Goal: Task Accomplishment & Management: Manage account settings

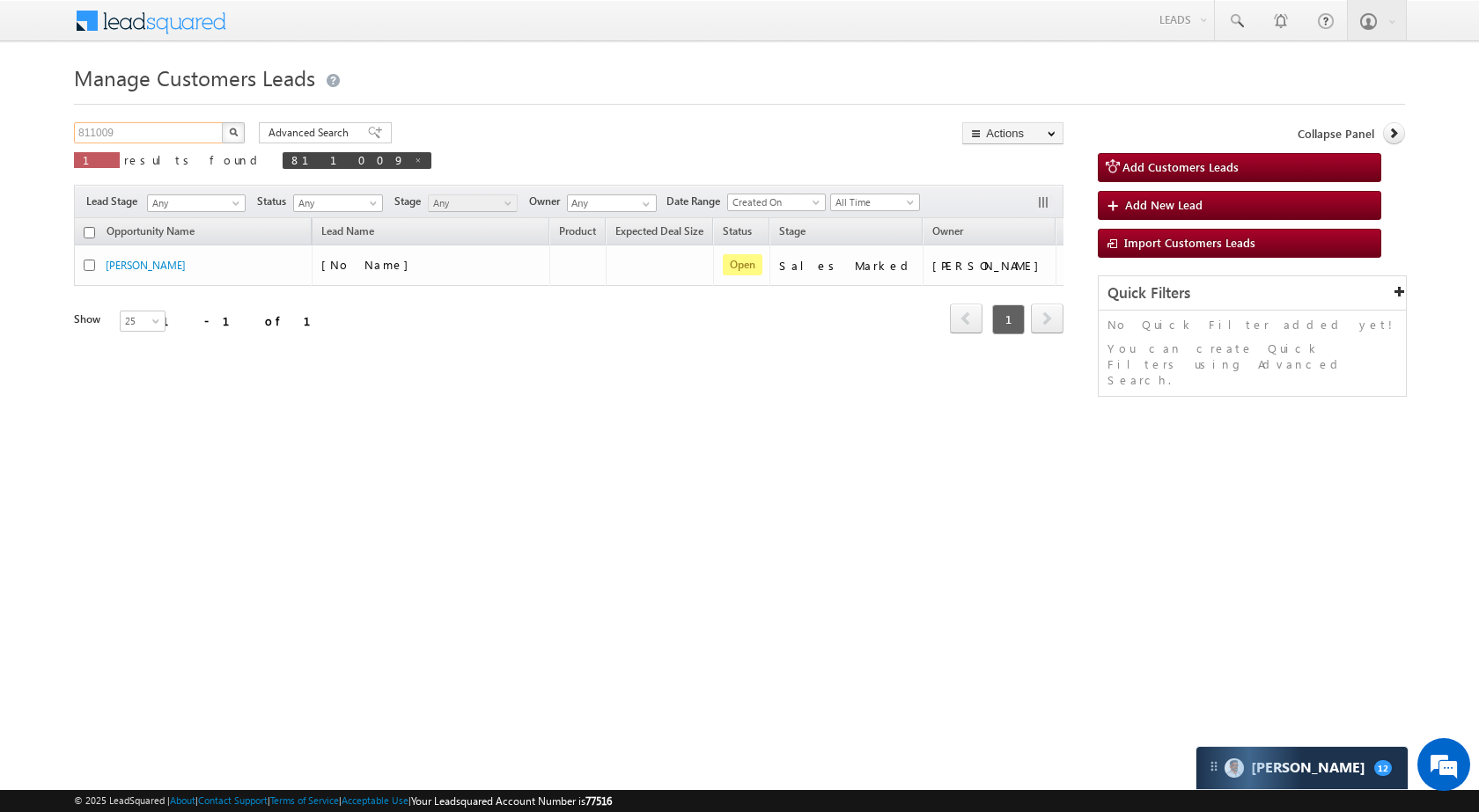
click at [187, 133] on input "811009" at bounding box center [149, 133] width 151 height 22
click at [414, 153] on link at bounding box center [418, 160] width 9 height 15
type input "Search Customers Leads"
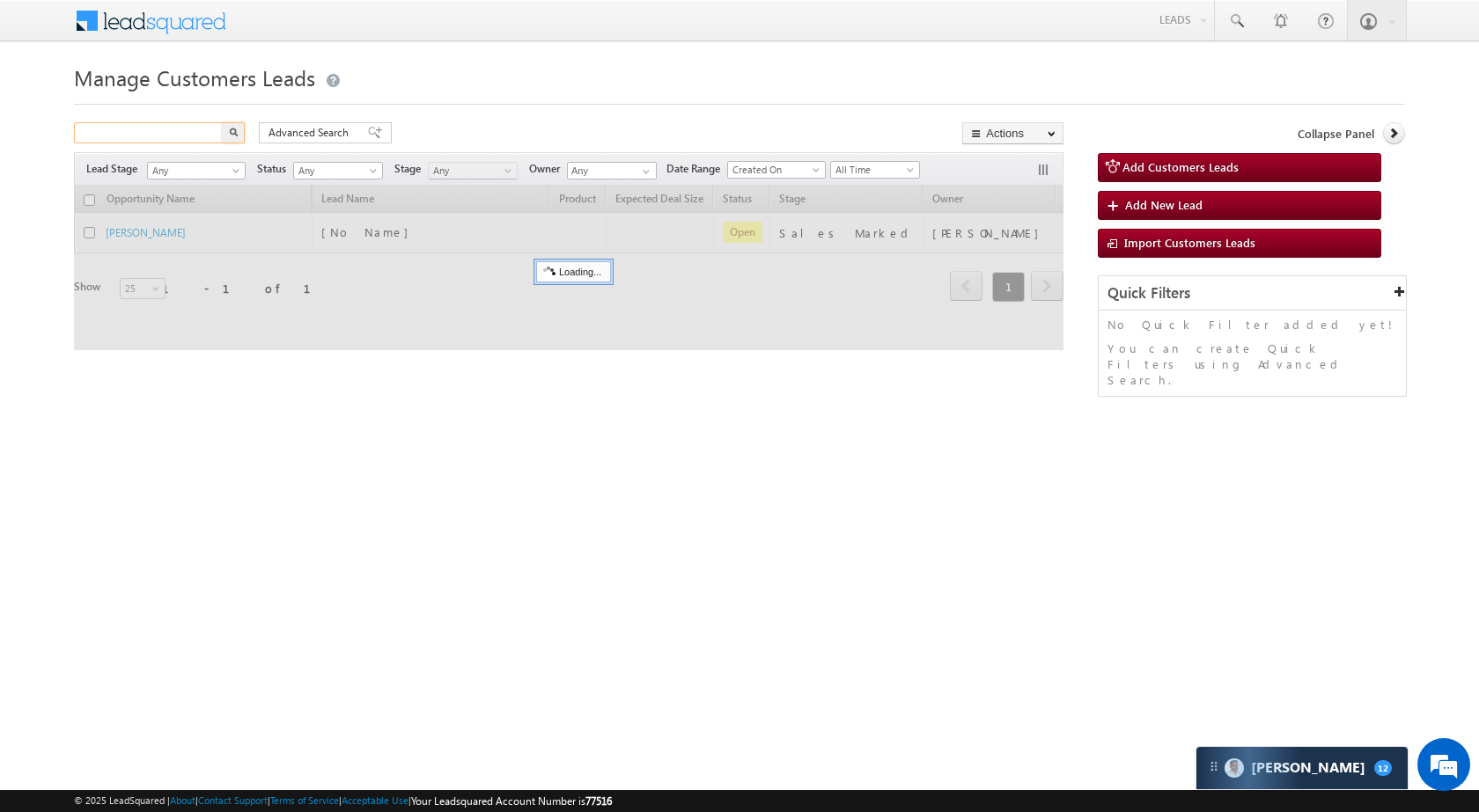
click at [166, 136] on input "text" at bounding box center [149, 133] width 151 height 22
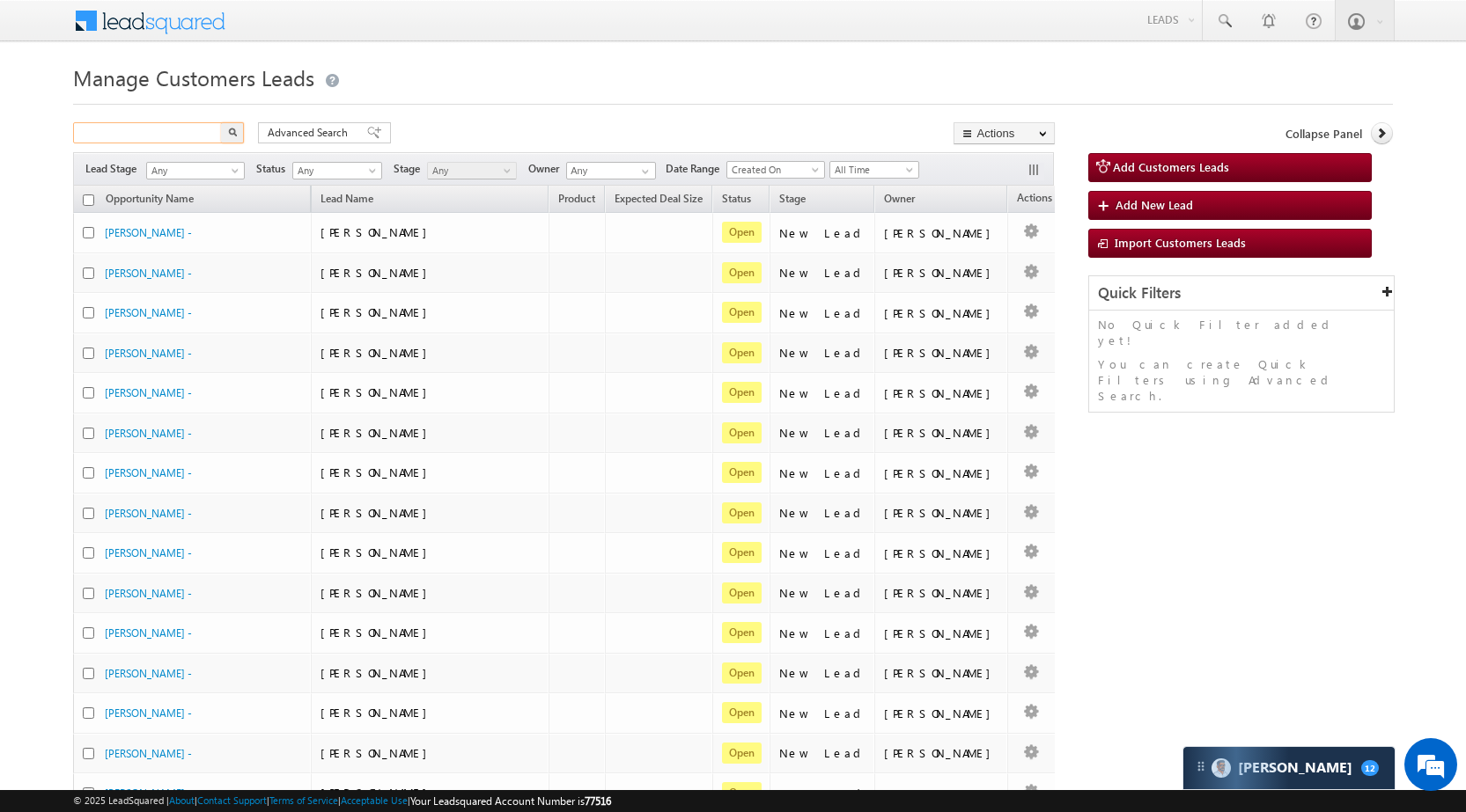
paste input "837859"
type input "837859"
click at [228, 129] on img "button" at bounding box center [233, 132] width 9 height 9
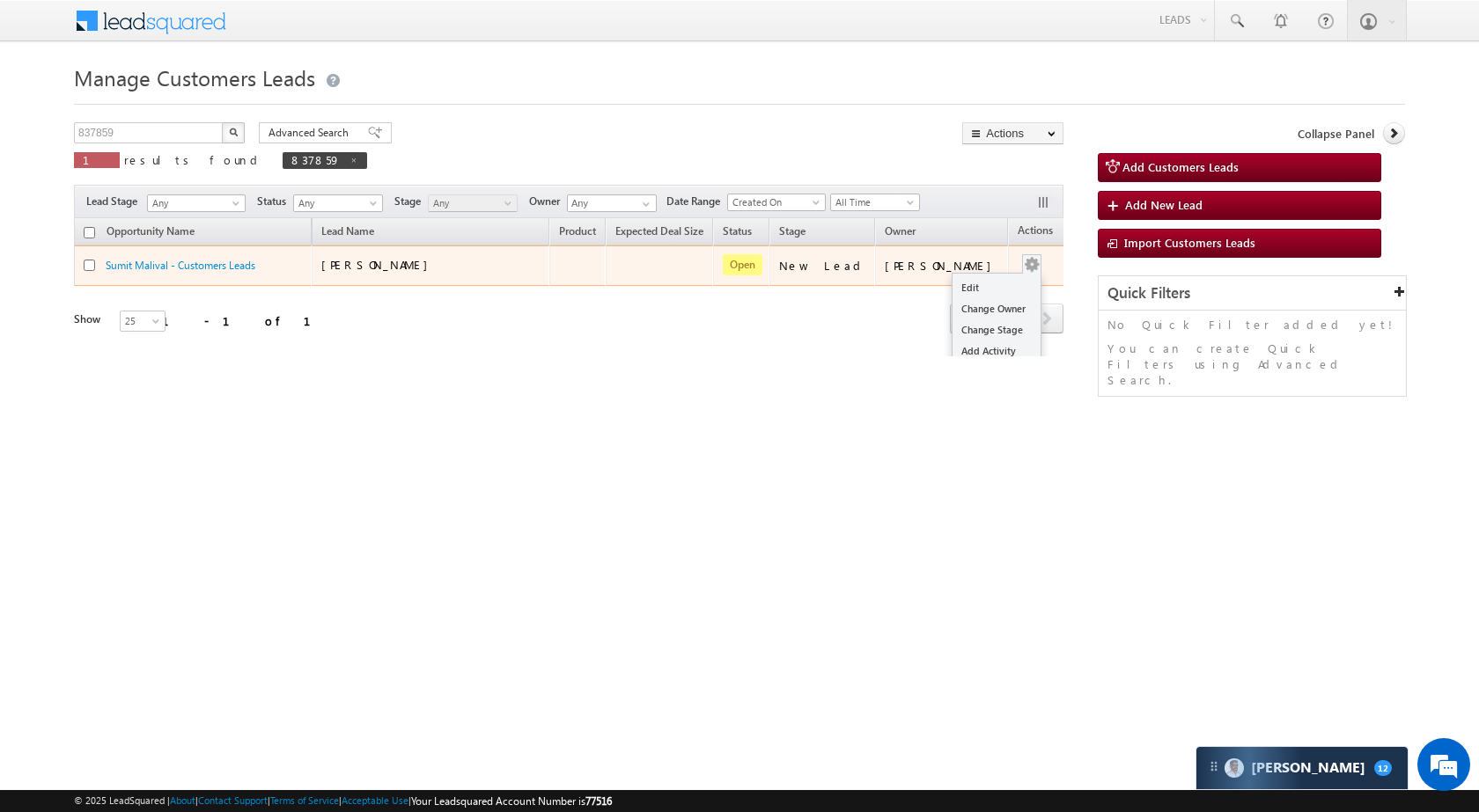
click at [1018, 258] on div "Edit Change Owner Change Stage Add Activity Add Task Delete" at bounding box center [1031, 266] width 28 height 23
click at [980, 292] on link "Edit" at bounding box center [996, 288] width 88 height 22
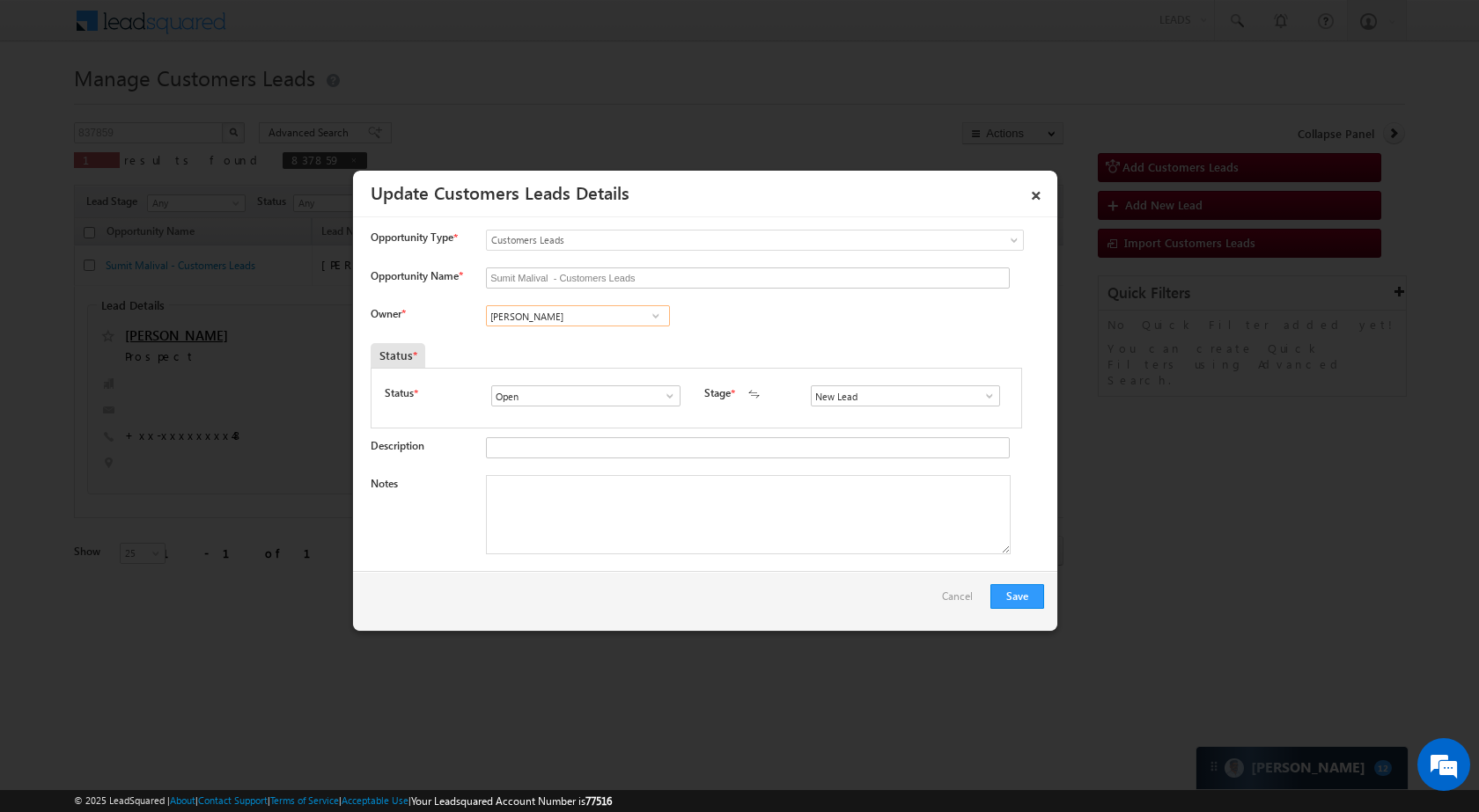
click at [621, 310] on input "[PERSON_NAME]" at bounding box center [577, 316] width 184 height 22
paste input "[PERSON_NAME]"
click at [599, 353] on span "[EMAIL_ADDRESS][PERSON_NAME][DOMAIN_NAME]" at bounding box center [572, 351] width 159 height 13
type input "[PERSON_NAME]"
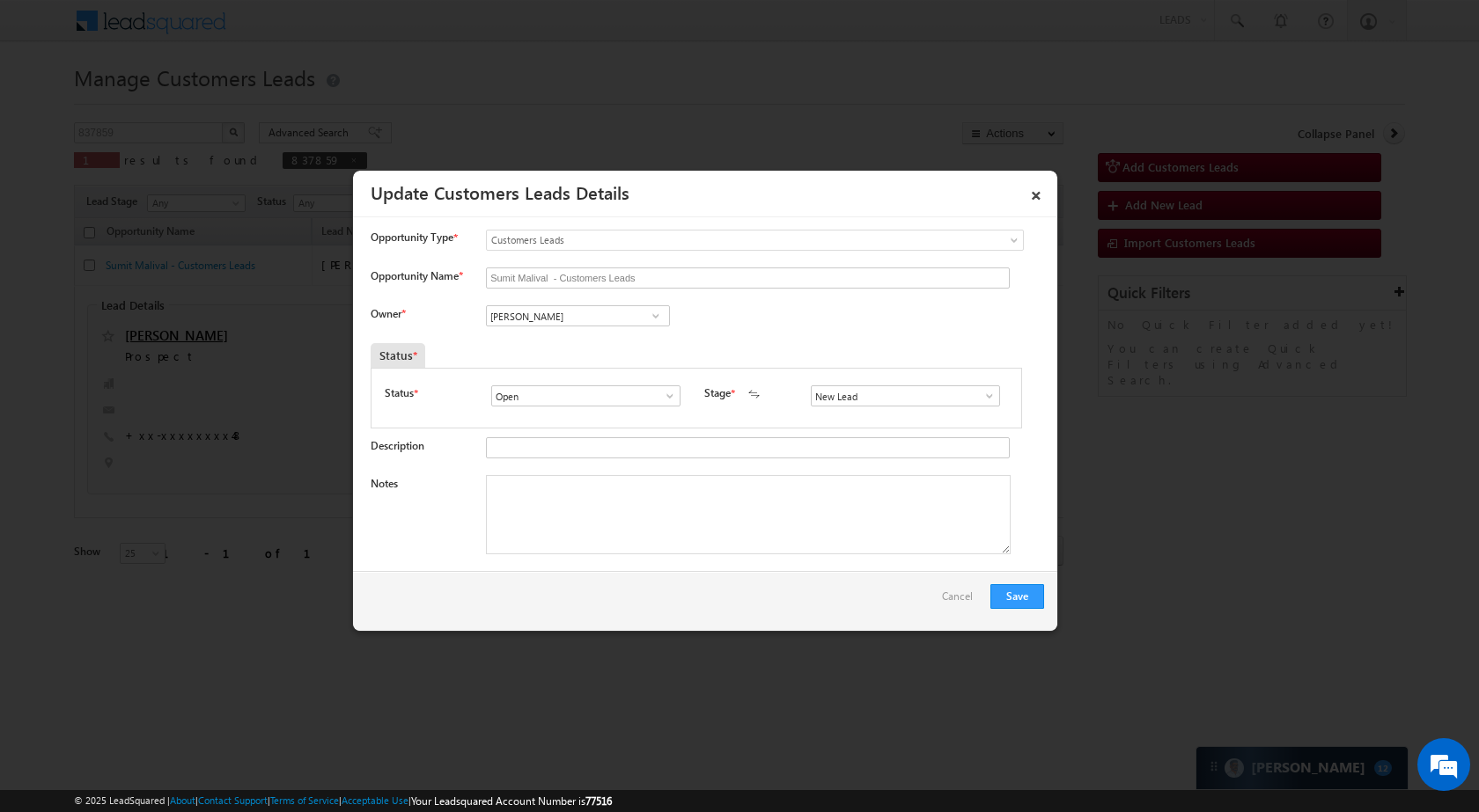
click at [981, 395] on span at bounding box center [990, 397] width 18 height 14
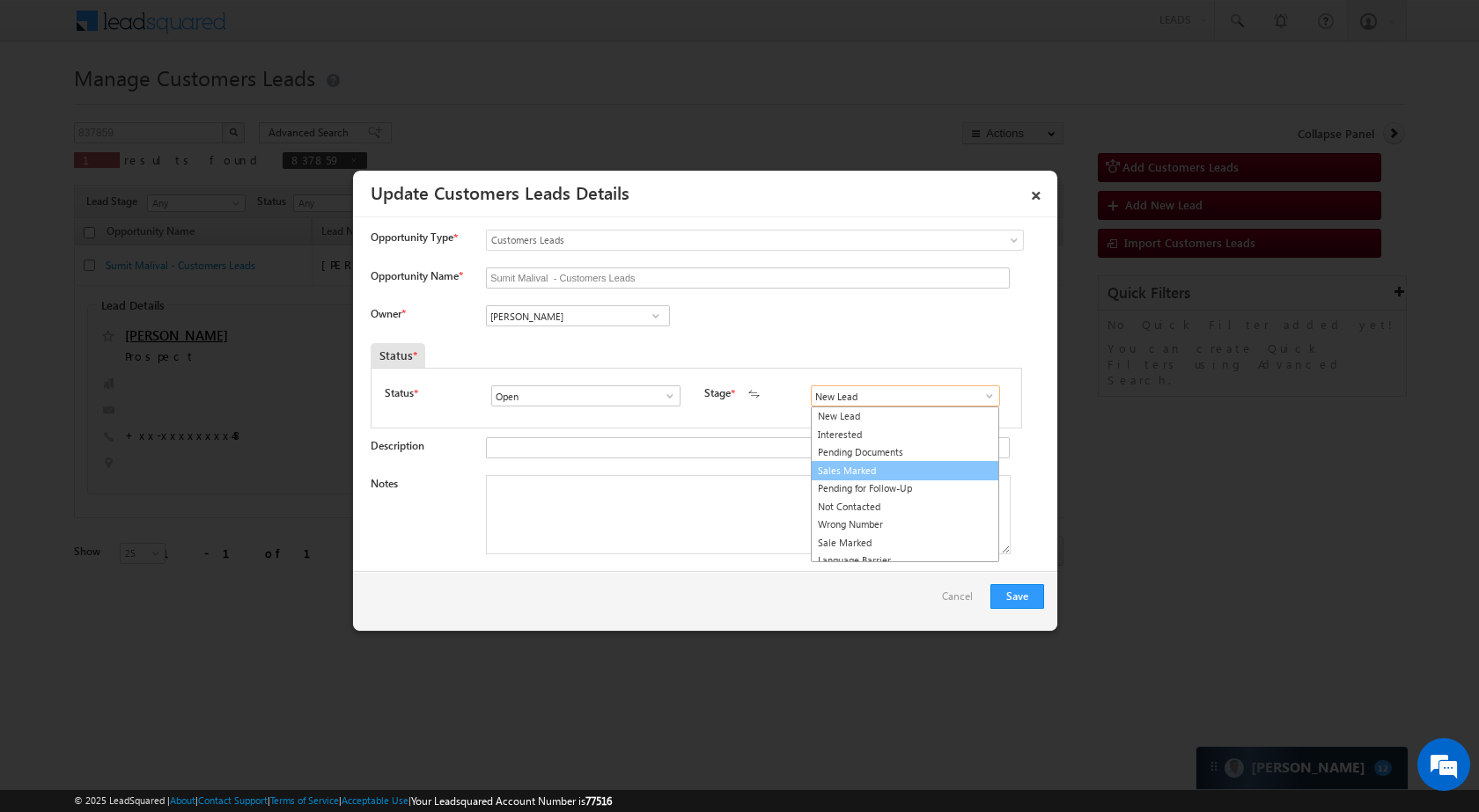
click at [895, 467] on link "Sales Marked" at bounding box center [905, 471] width 188 height 21
type input "Sales Marked"
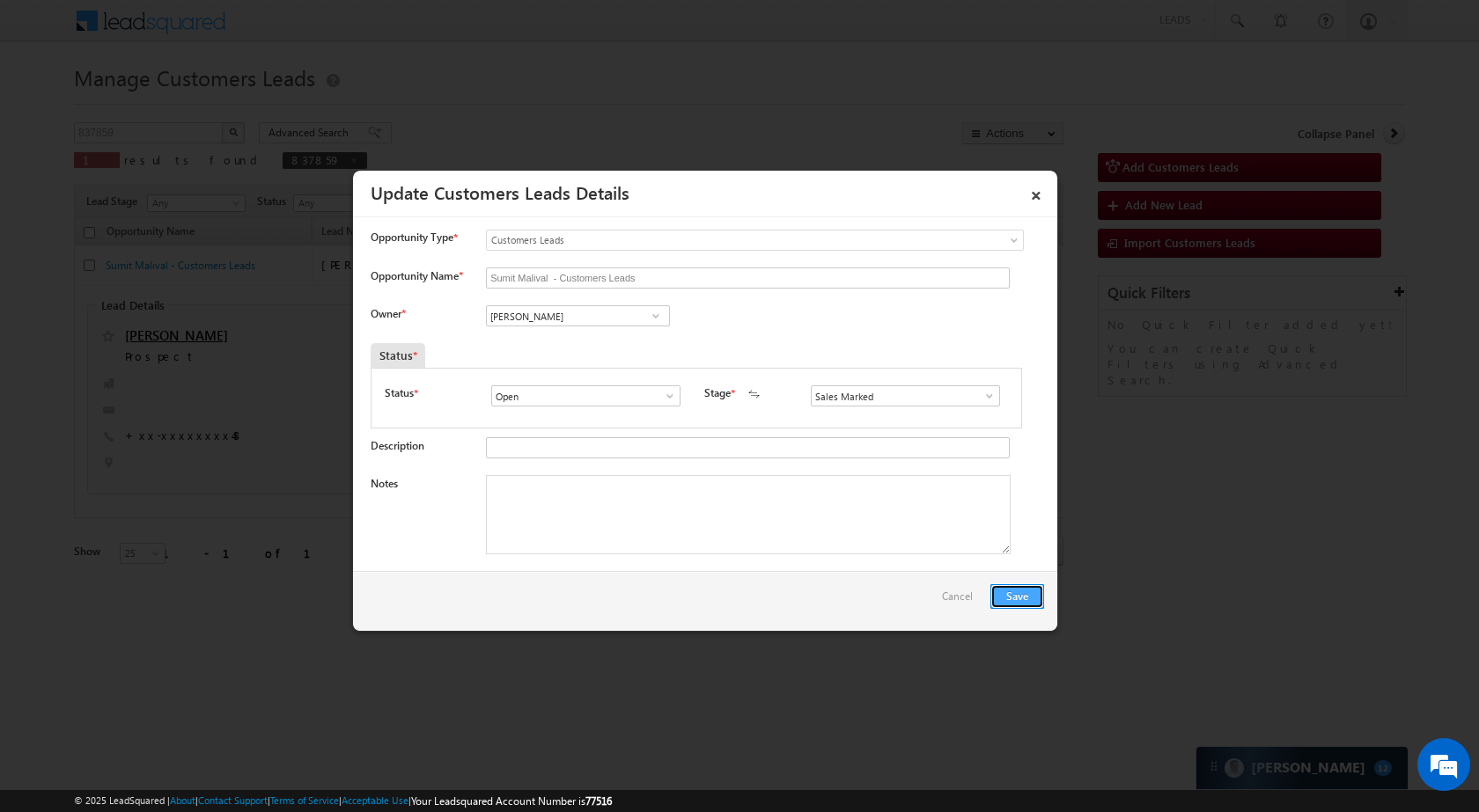
click at [1019, 594] on button "Save" at bounding box center [1018, 596] width 54 height 24
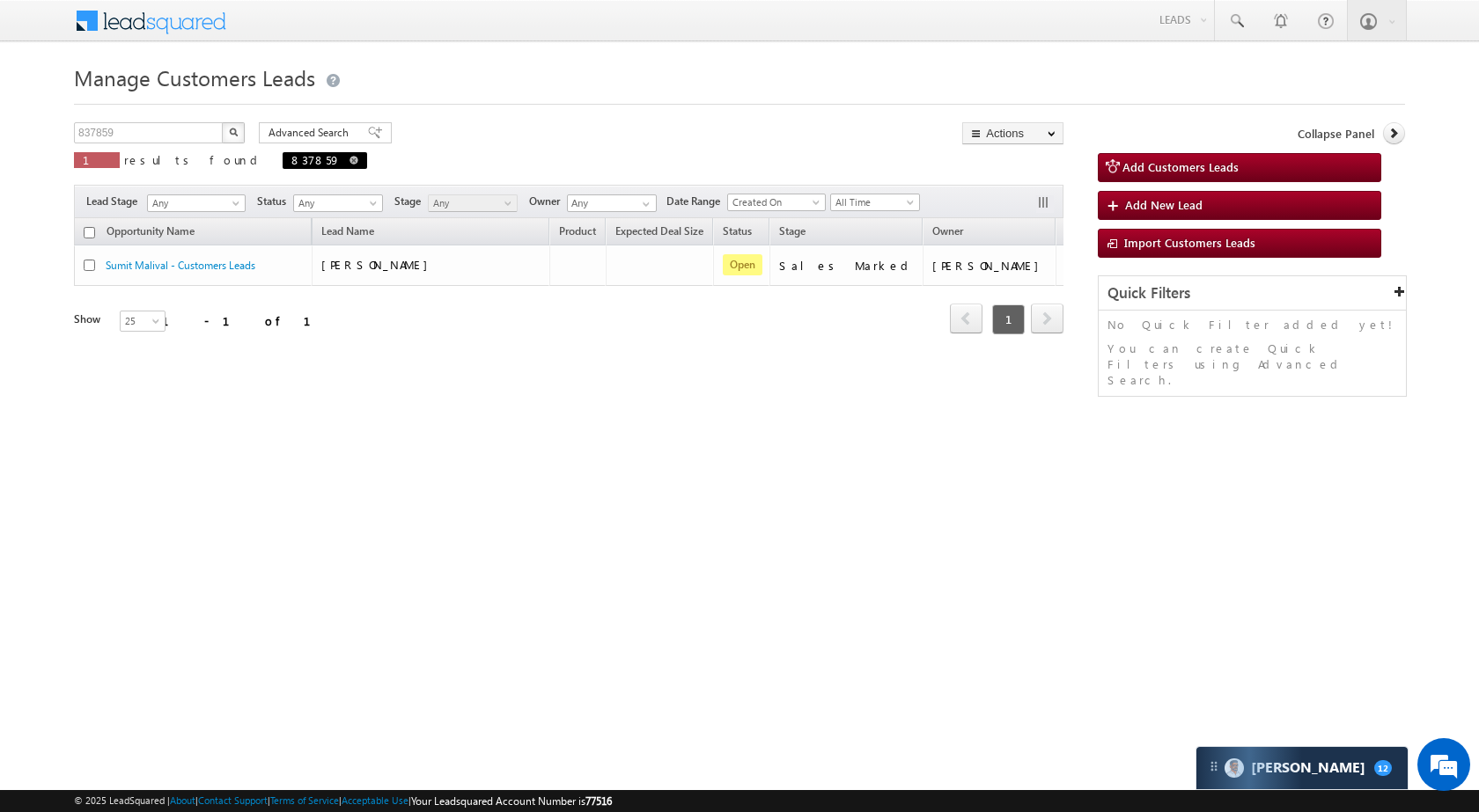
click at [349, 156] on span at bounding box center [354, 161] width 9 height 9
type input "Search Customers Leads"
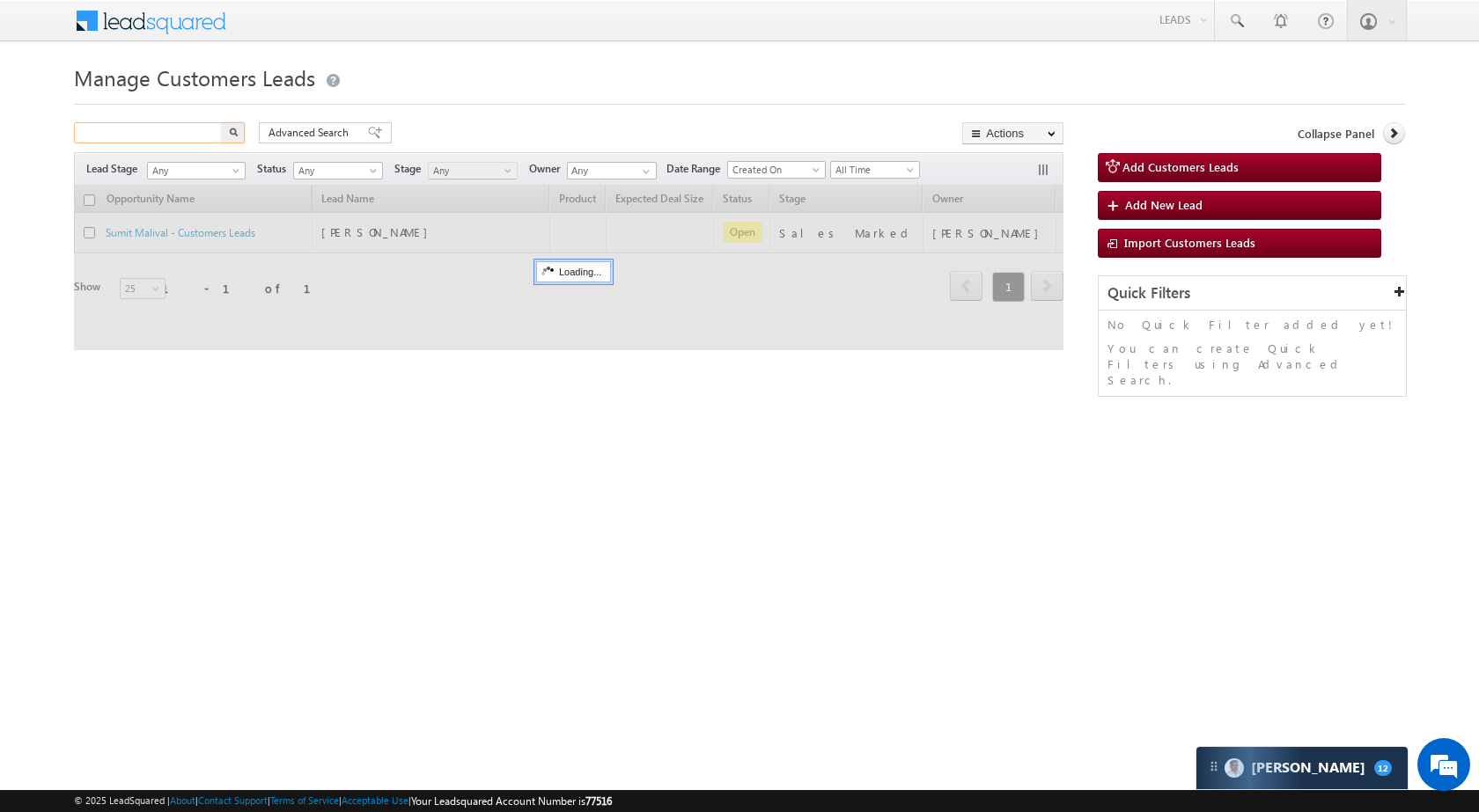
click at [205, 135] on input "text" at bounding box center [149, 133] width 151 height 22
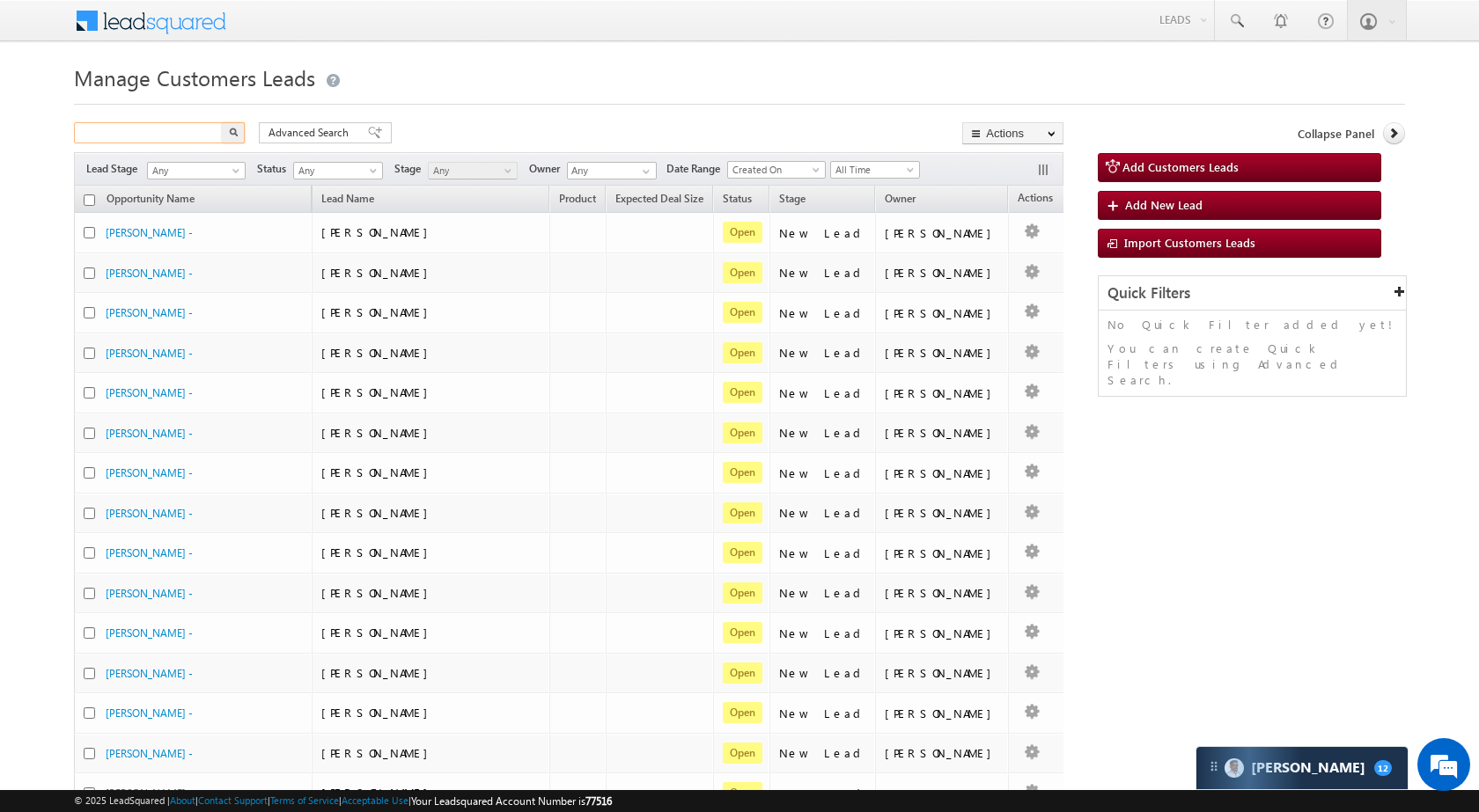
paste input "837877"
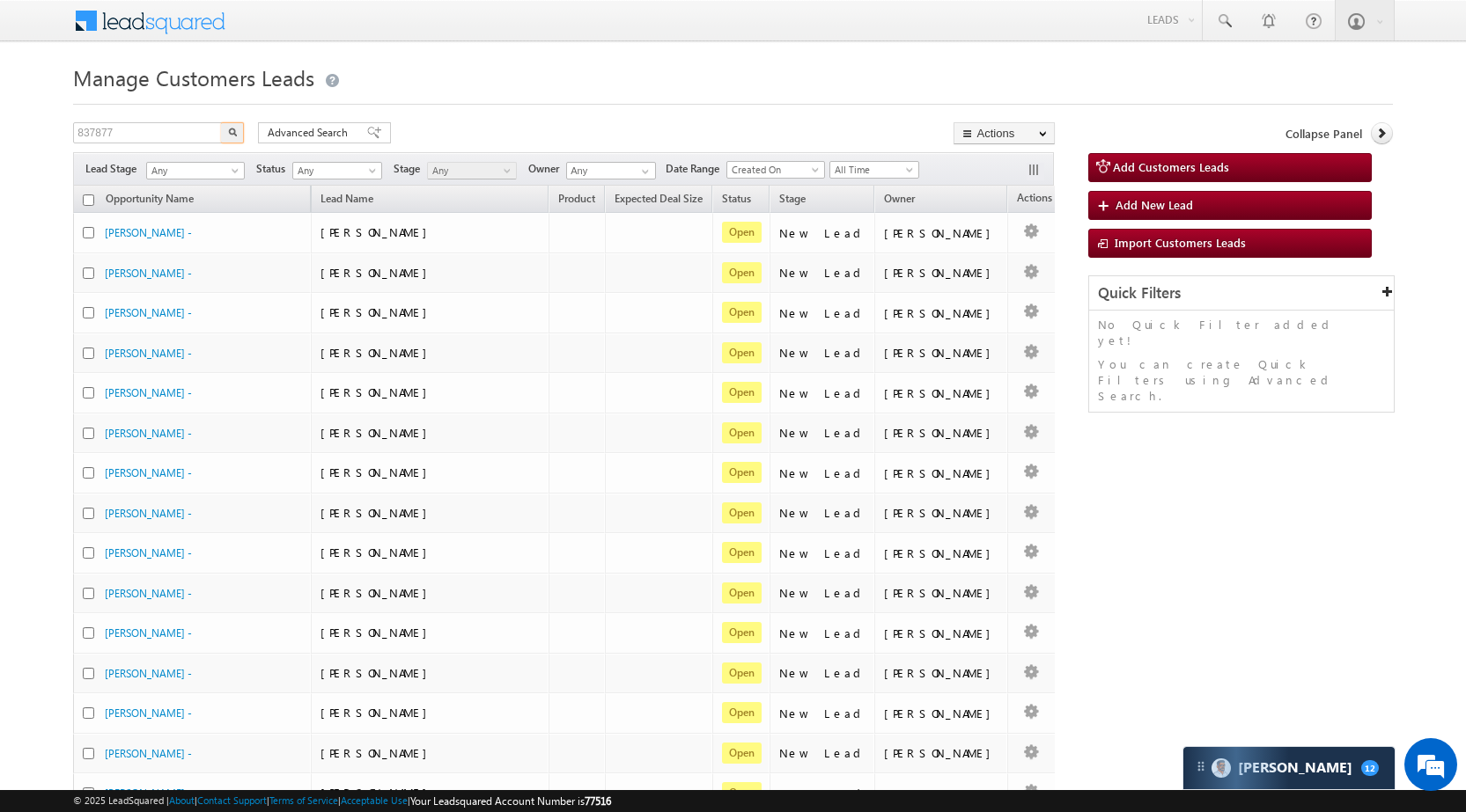
click at [233, 128] on img "button" at bounding box center [233, 132] width 9 height 9
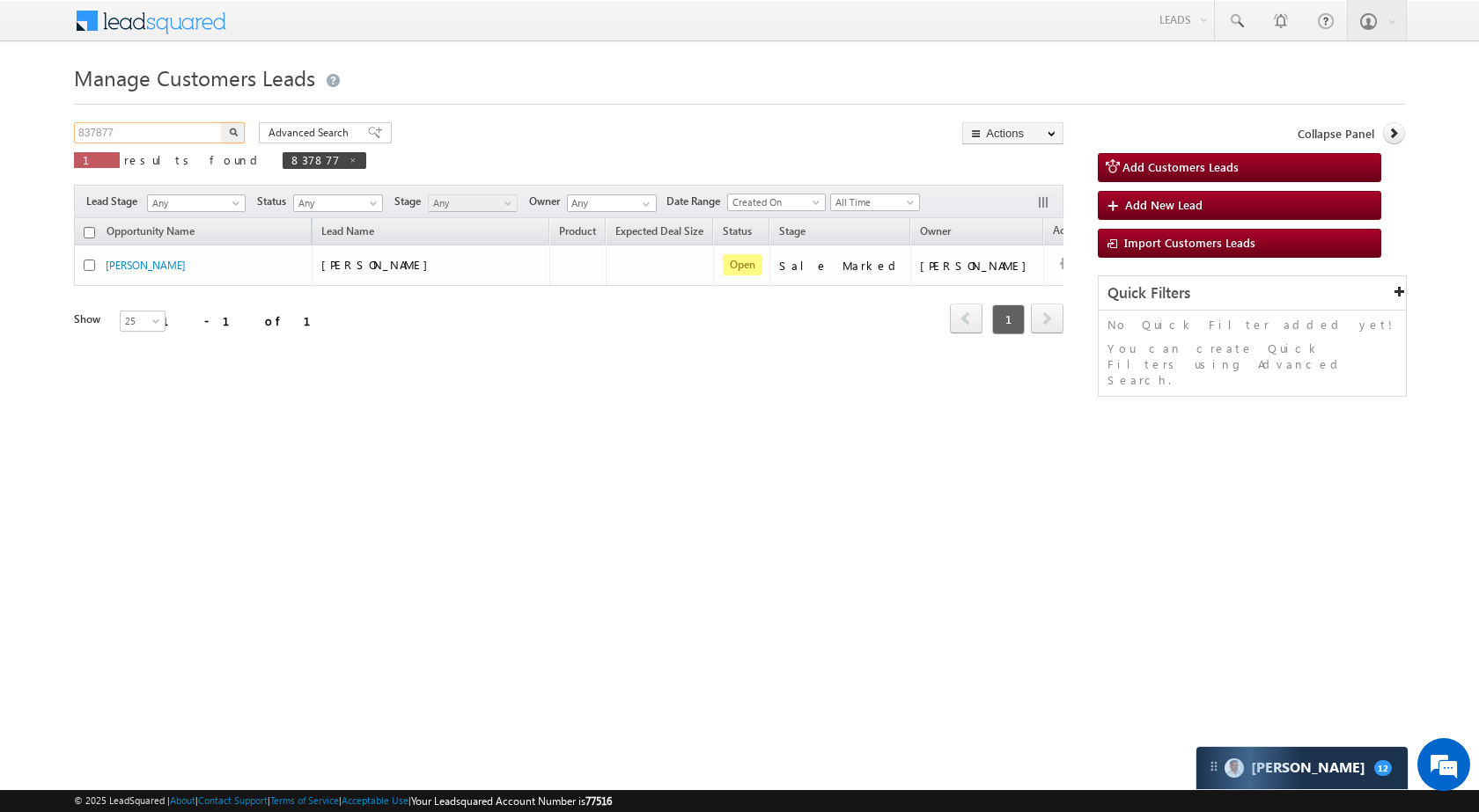
click at [180, 128] on input "837877" at bounding box center [149, 133] width 151 height 22
paste input "28964"
click at [238, 134] on button "button" at bounding box center [233, 133] width 23 height 22
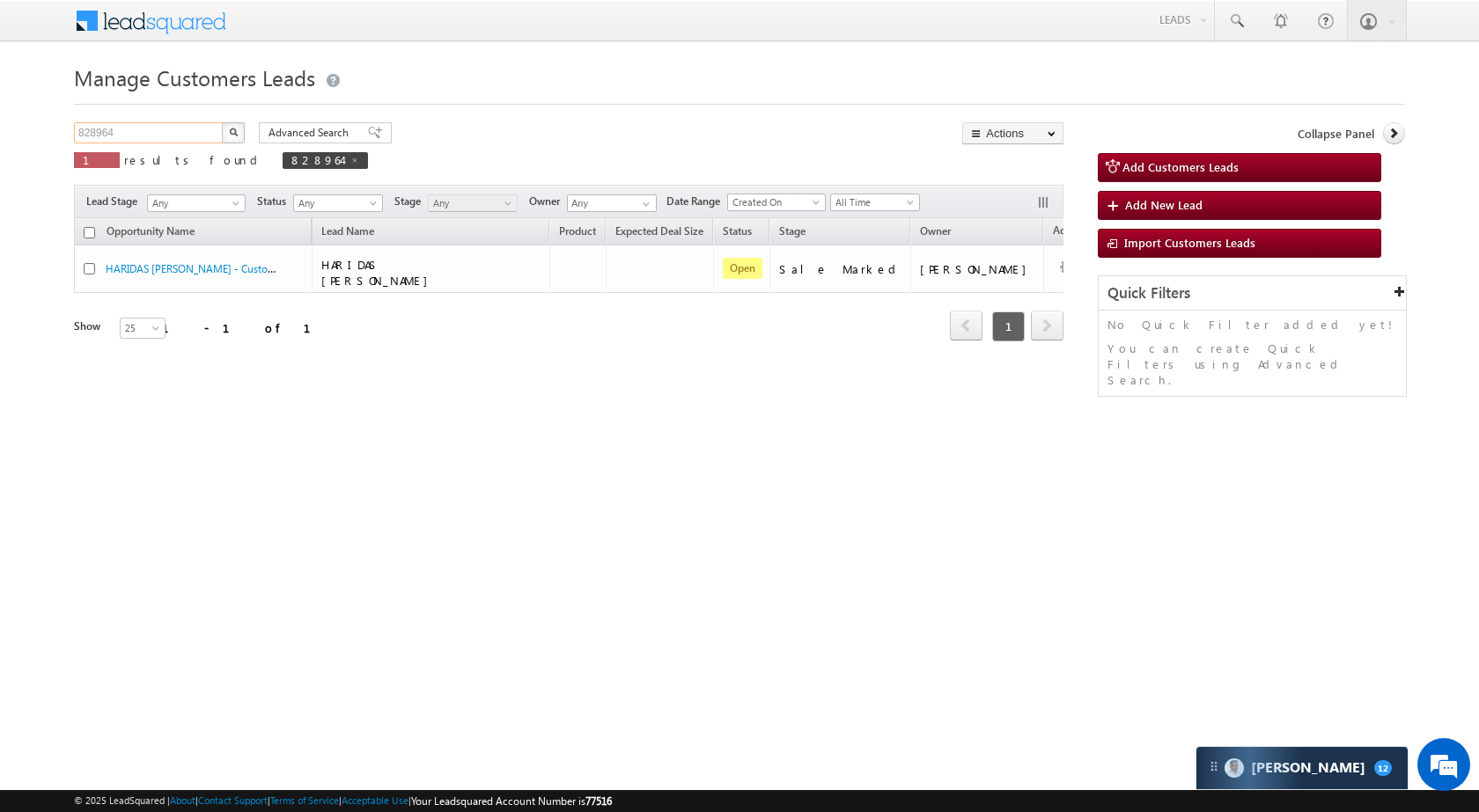
click at [207, 137] on input "828964" at bounding box center [149, 133] width 151 height 22
paste input "16156"
click at [225, 135] on button "button" at bounding box center [233, 133] width 23 height 22
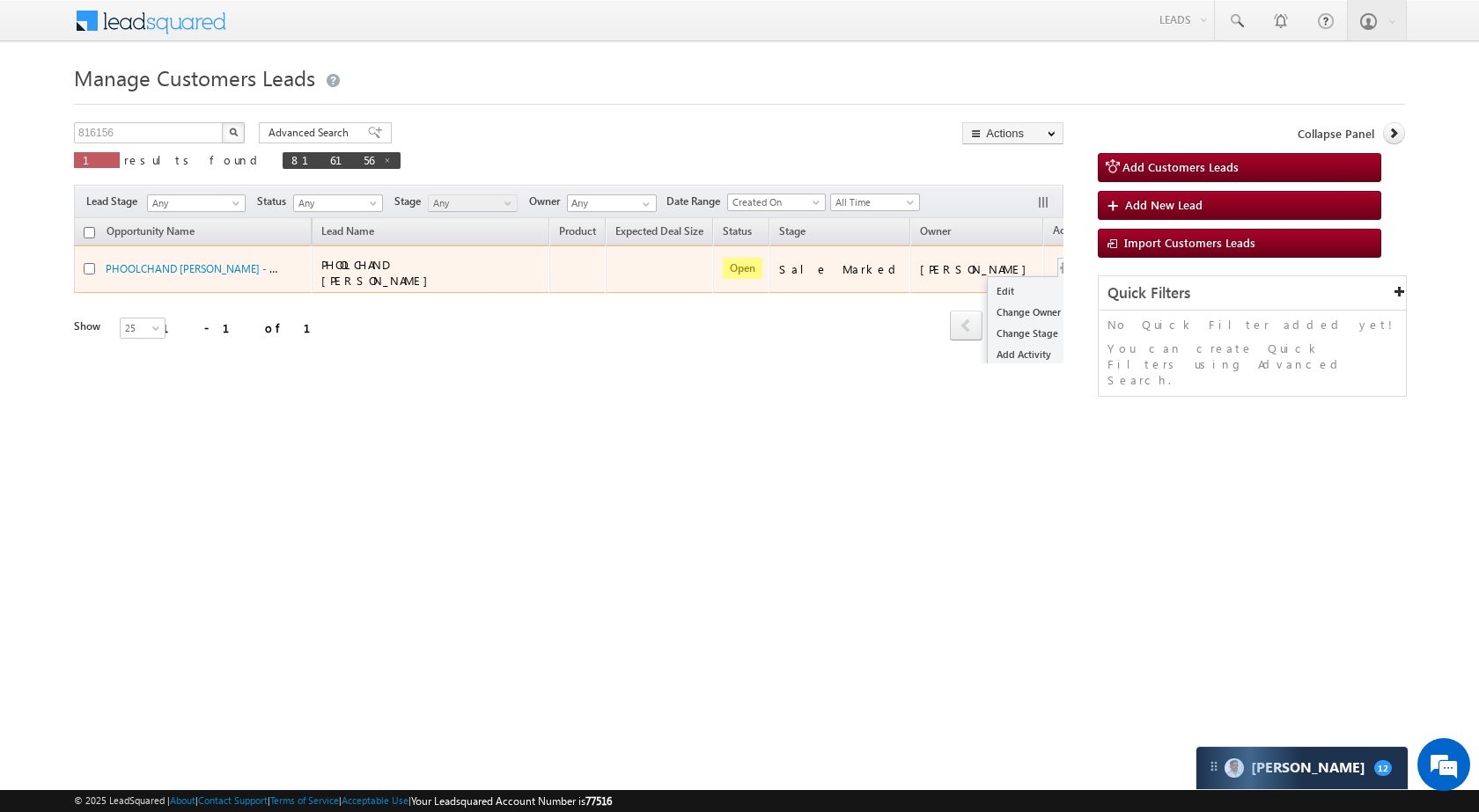
click at [1057, 271] on span at bounding box center [1067, 267] width 20 height 20
click at [1058, 259] on button "button" at bounding box center [1067, 268] width 18 height 18
click at [988, 281] on link "Edit" at bounding box center [1032, 292] width 88 height 22
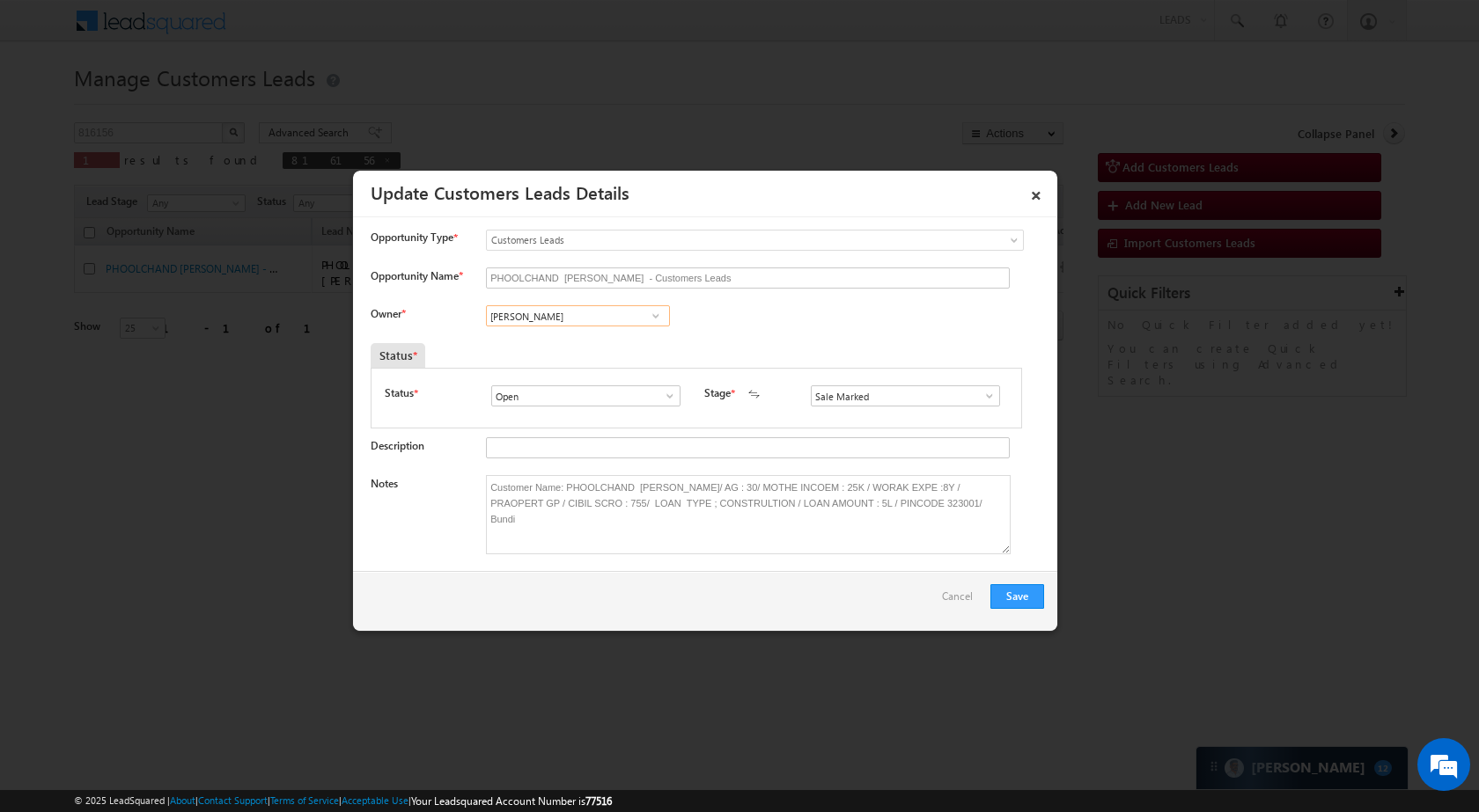
click at [622, 310] on input "Nirmal Kumar Nagar" at bounding box center [577, 316] width 184 height 22
click at [604, 340] on link "Nirmal Kumar Nagar nirmal.nagar1@sgrlimited.in" at bounding box center [577, 343] width 184 height 33
click at [934, 396] on input "Sale Marked" at bounding box center [905, 397] width 189 height 22
click at [1027, 594] on button "Save" at bounding box center [1018, 596] width 54 height 24
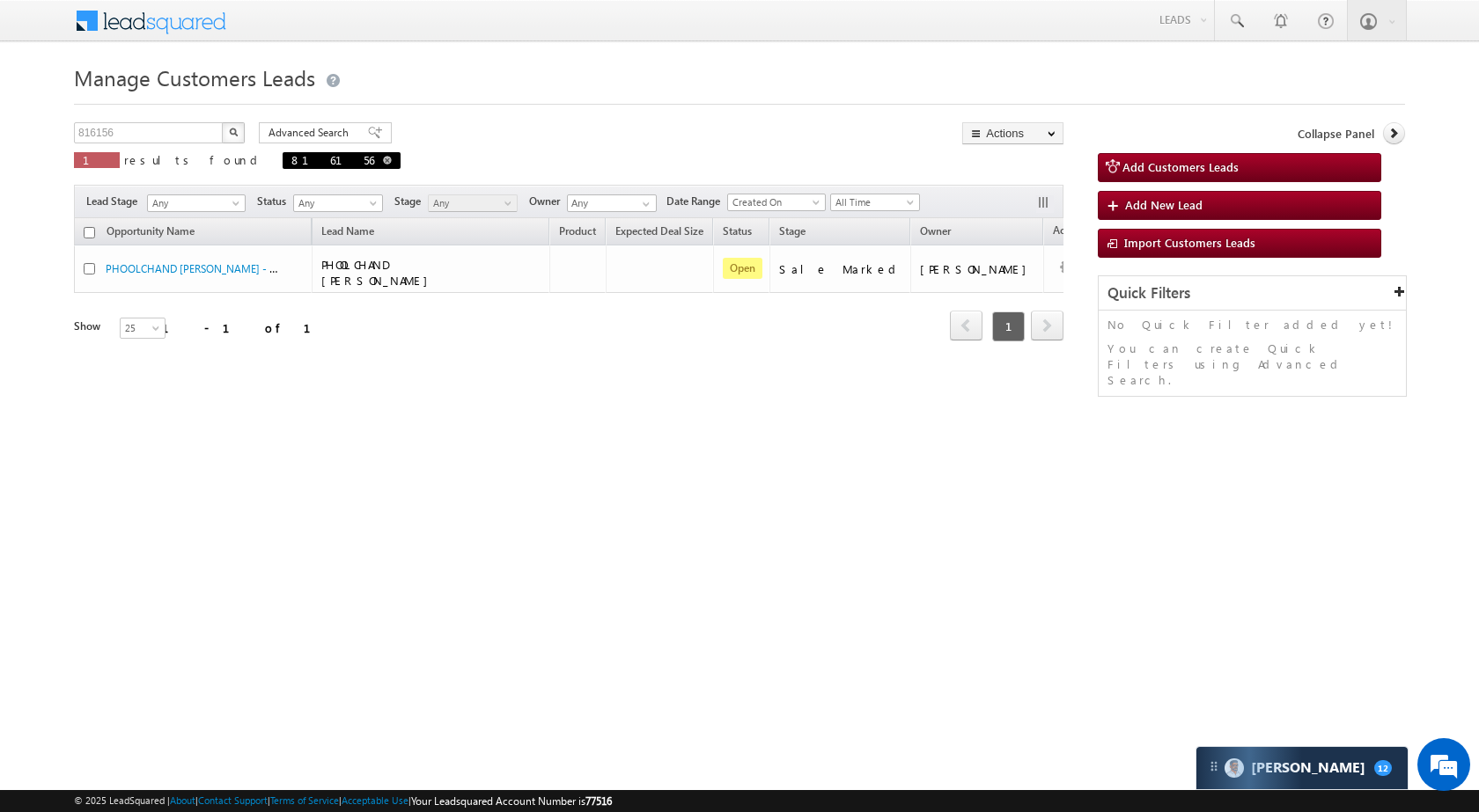
click at [383, 161] on span at bounding box center [388, 161] width 9 height 9
type input "Search Customers Leads"
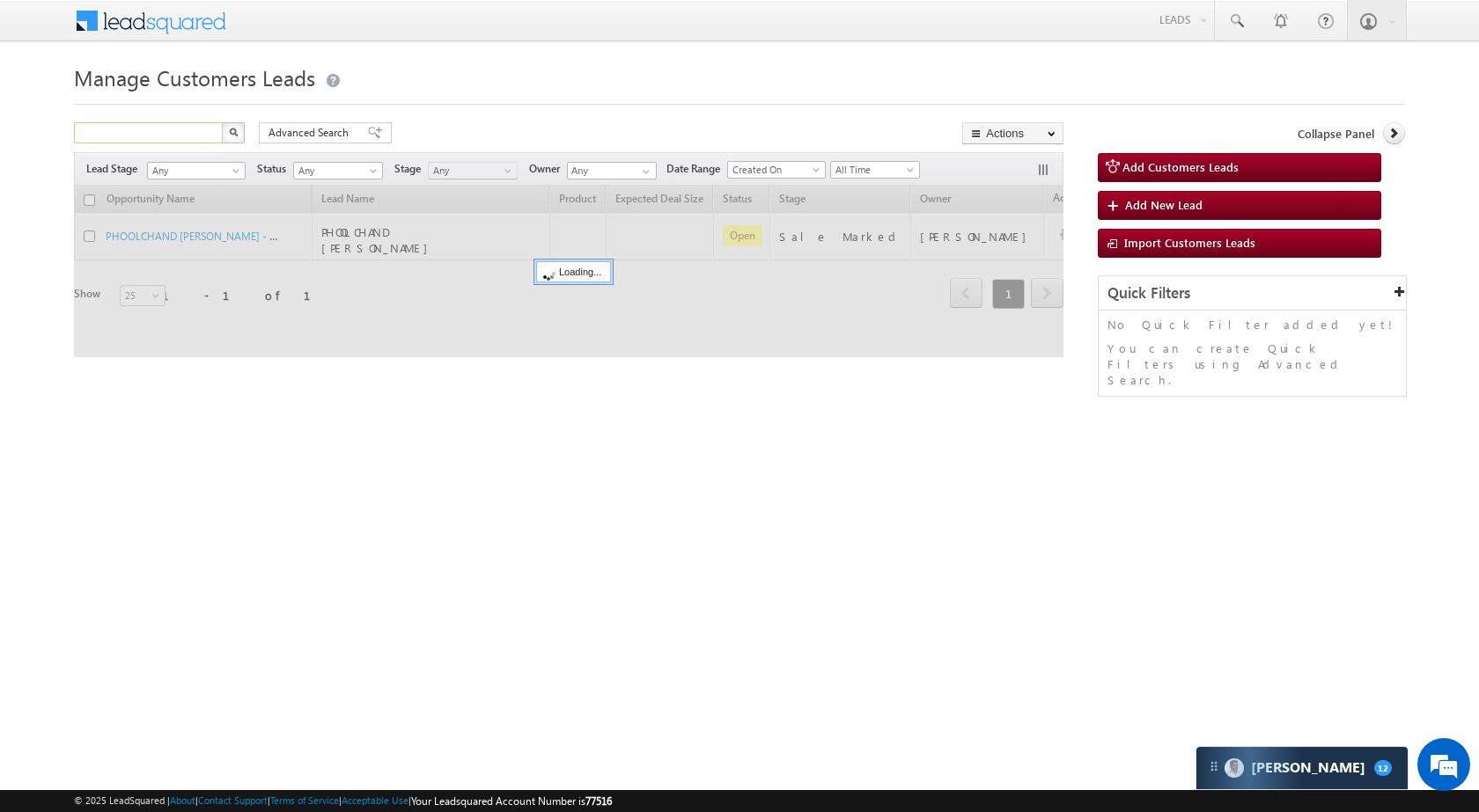
click at [137, 132] on input "text" at bounding box center [149, 133] width 151 height 22
paste input "810807"
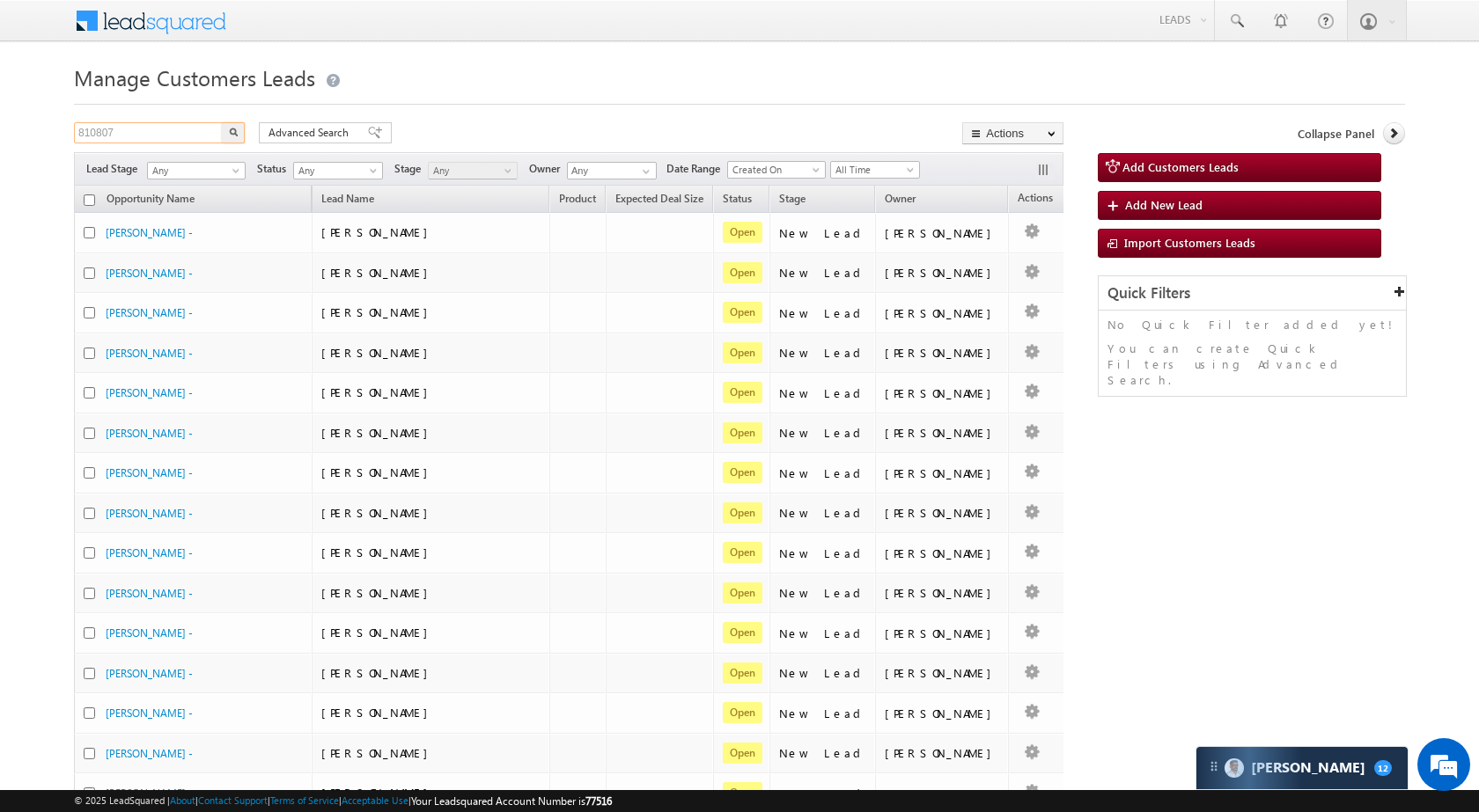
type input "810807"
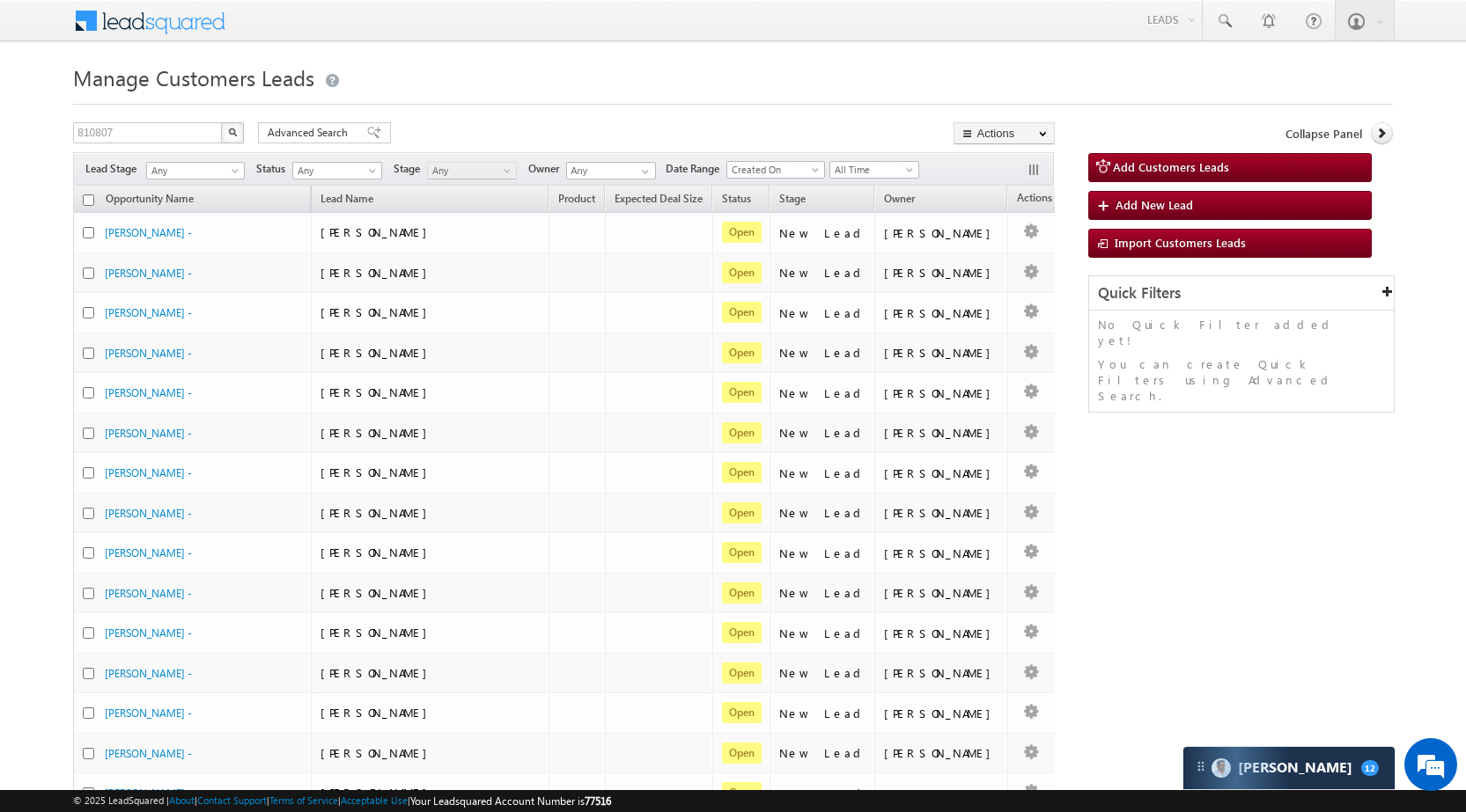
click at [234, 134] on img "button" at bounding box center [233, 132] width 9 height 9
